Goal: Transaction & Acquisition: Download file/media

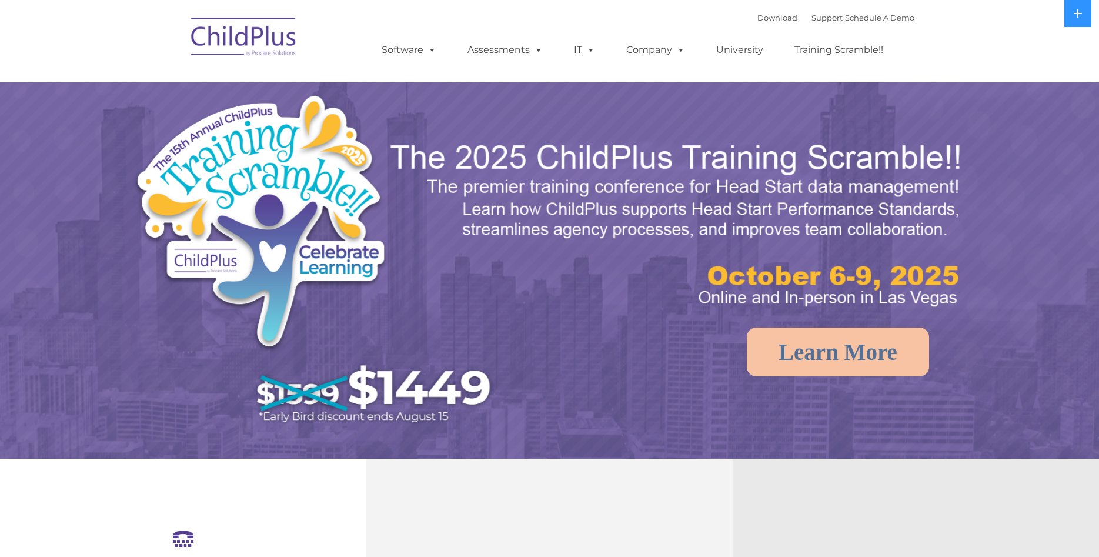
select select "MEDIUM"
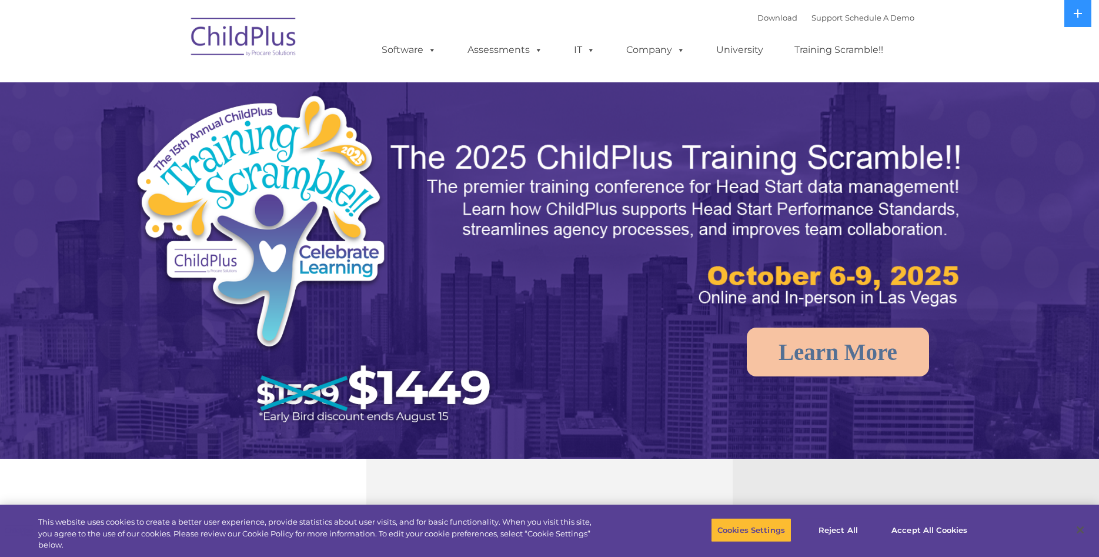
select select "MEDIUM"
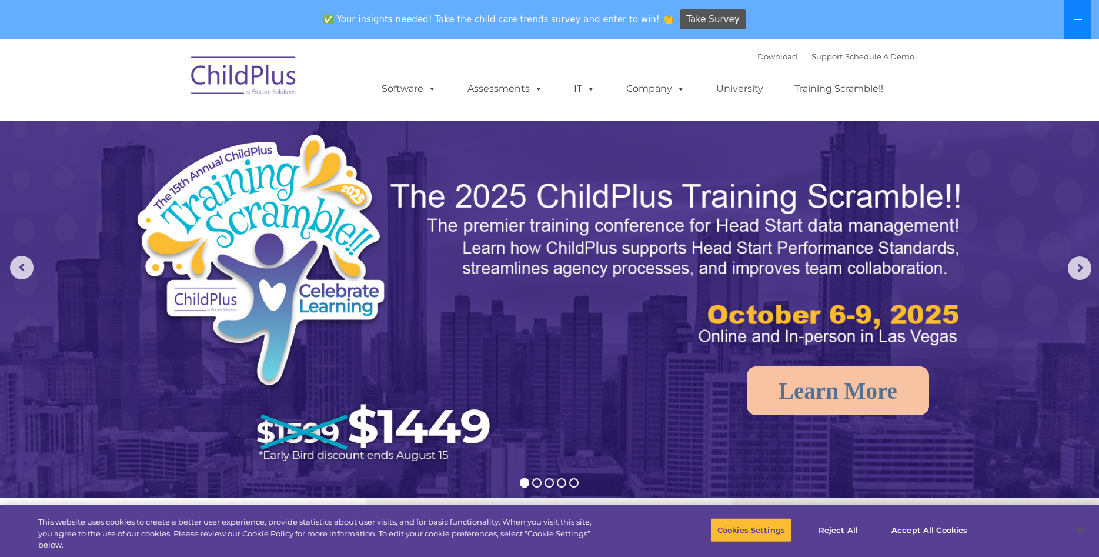
click at [1073, 29] on button at bounding box center [1077, 19] width 27 height 39
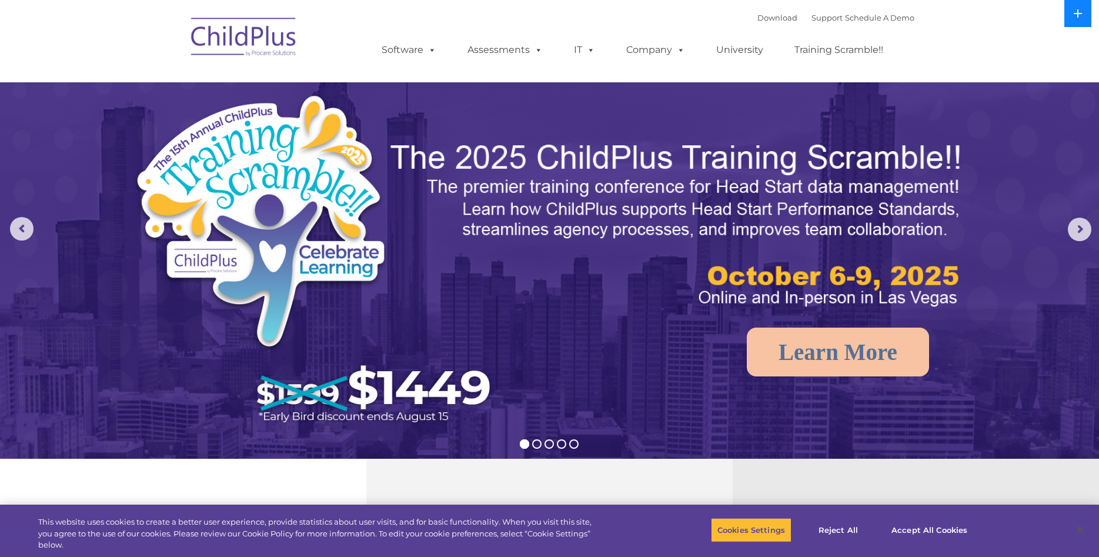
click at [1074, 22] on button at bounding box center [1077, 13] width 27 height 27
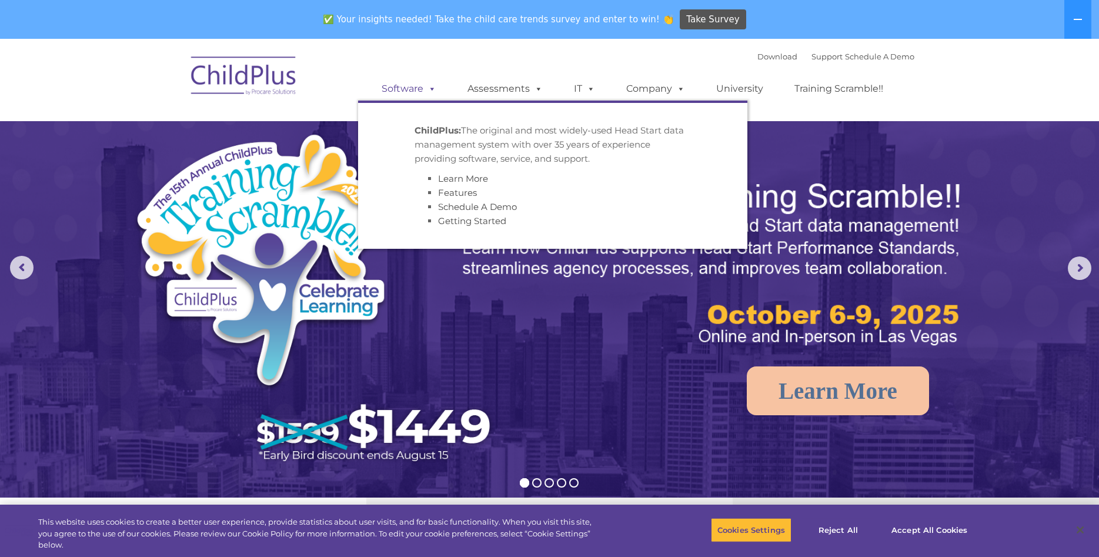
click at [398, 91] on link "Software" at bounding box center [409, 89] width 78 height 24
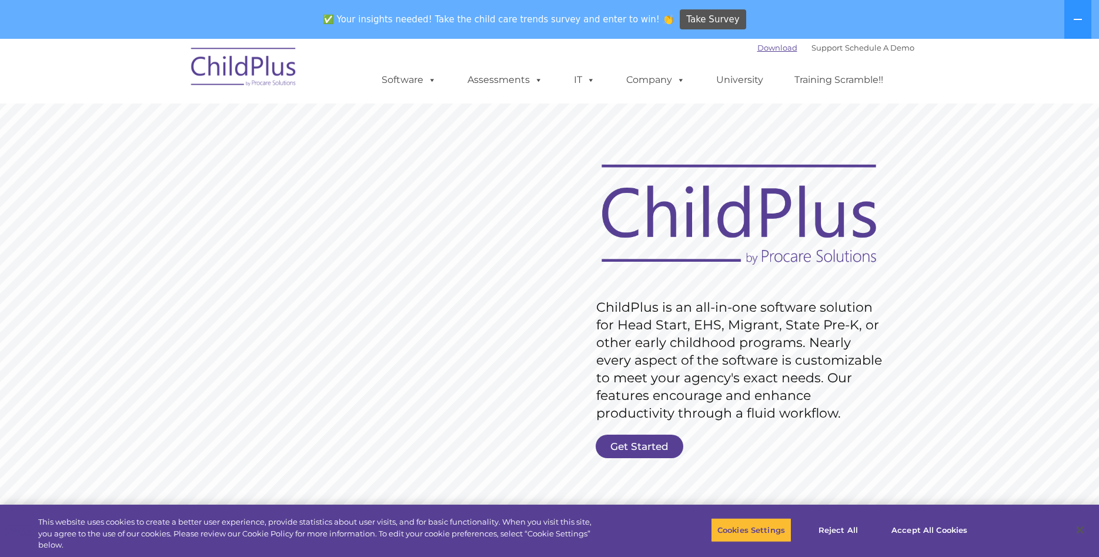
click at [760, 52] on link "Download" at bounding box center [777, 47] width 40 height 9
